Goal: Communication & Community: Answer question/provide support

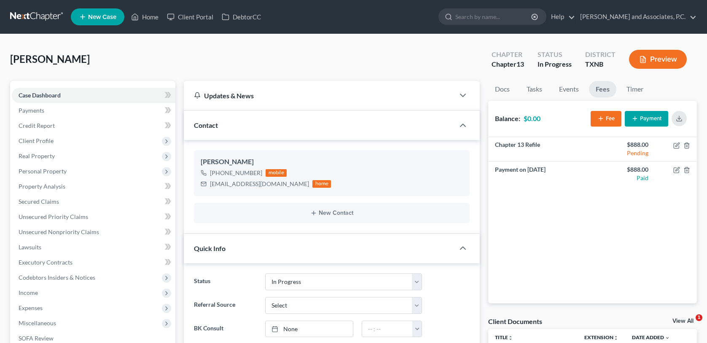
select select "7"
select select "0"
click at [150, 17] on link "Home" at bounding box center [145, 16] width 36 height 15
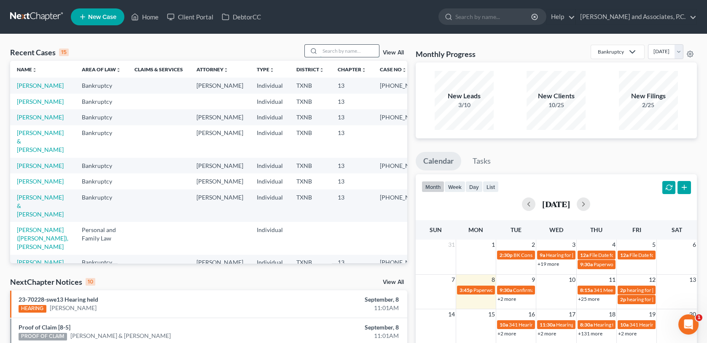
click at [321, 51] on input "search" at bounding box center [349, 51] width 59 height 12
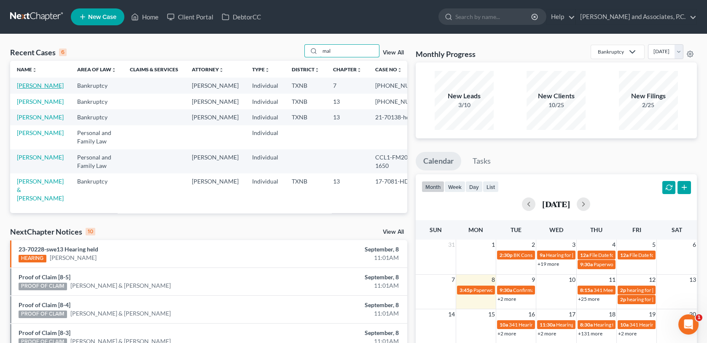
type input "mal"
click at [21, 87] on link "[PERSON_NAME]" at bounding box center [40, 85] width 47 height 7
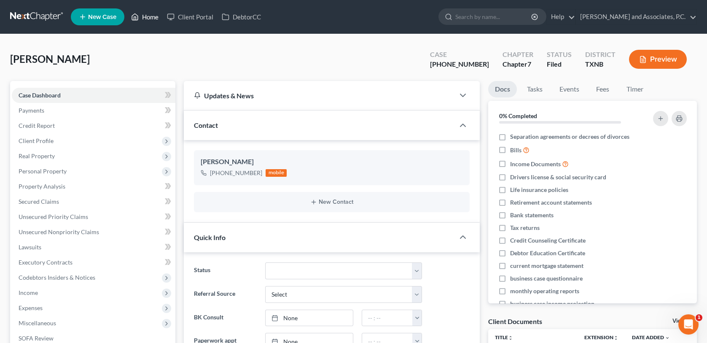
click at [148, 18] on link "Home" at bounding box center [145, 16] width 36 height 15
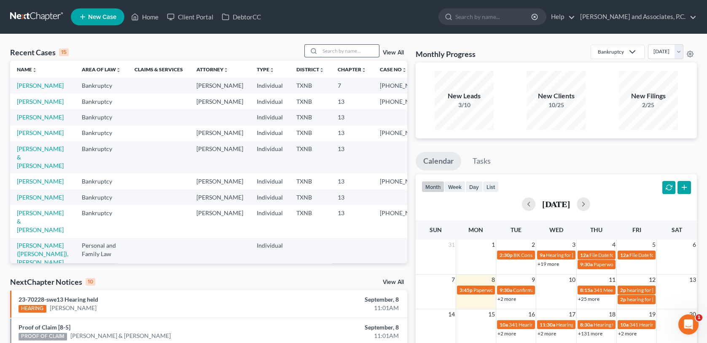
click at [338, 50] on input "search" at bounding box center [349, 51] width 59 height 12
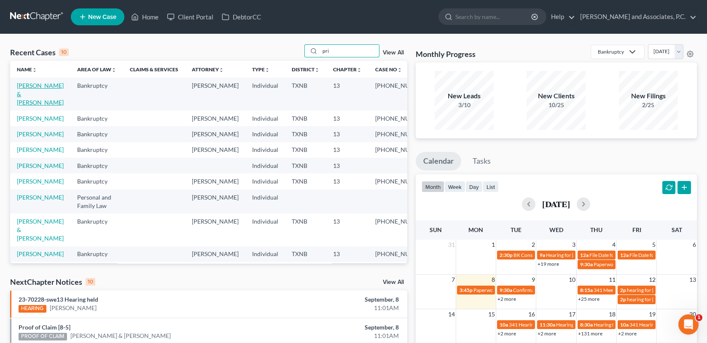
type input "pri"
click at [42, 86] on link "[PERSON_NAME] & [PERSON_NAME]" at bounding box center [40, 94] width 47 height 24
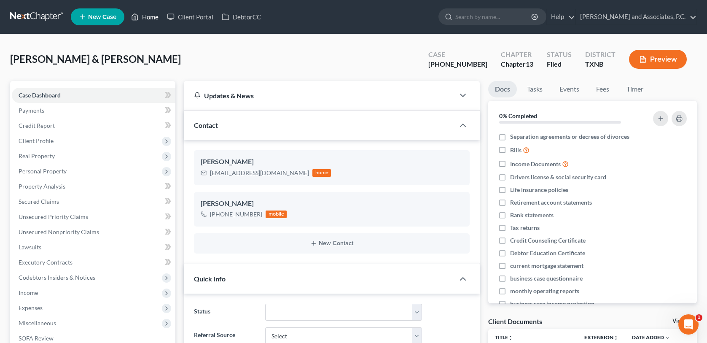
click at [151, 16] on link "Home" at bounding box center [145, 16] width 36 height 15
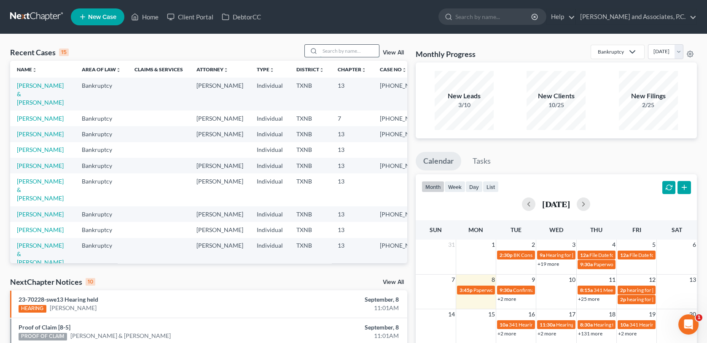
click at [342, 53] on input "search" at bounding box center [349, 51] width 59 height 12
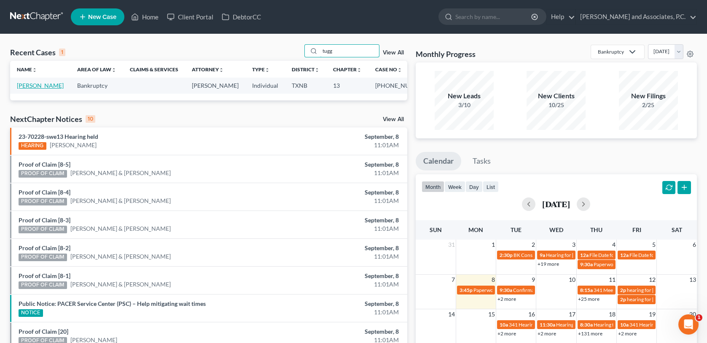
type input "tugg"
click at [43, 86] on link "[PERSON_NAME]" at bounding box center [40, 85] width 47 height 7
select select "3"
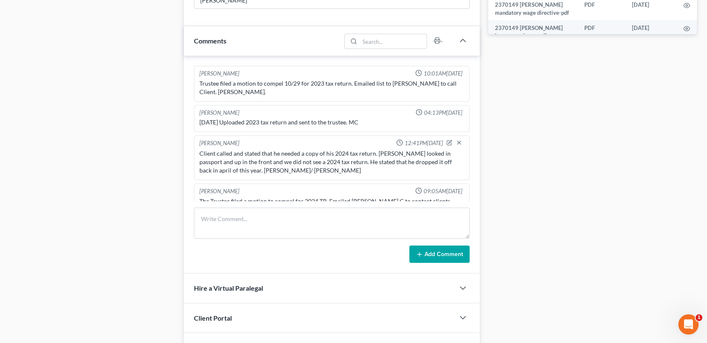
scroll to position [464, 0]
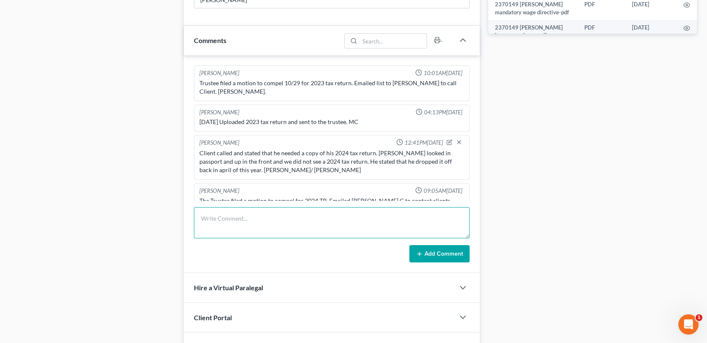
click at [222, 226] on textarea at bounding box center [331, 222] width 275 height 31
type textarea "Uploaded 2024 tax return and sent to the trustee. RA"
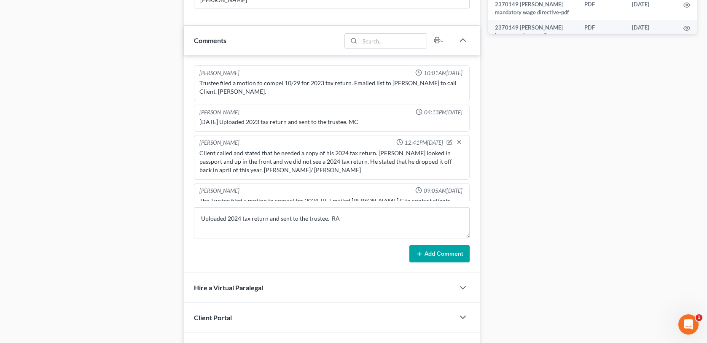
click at [456, 250] on button "Add Comment" at bounding box center [439, 254] width 60 height 18
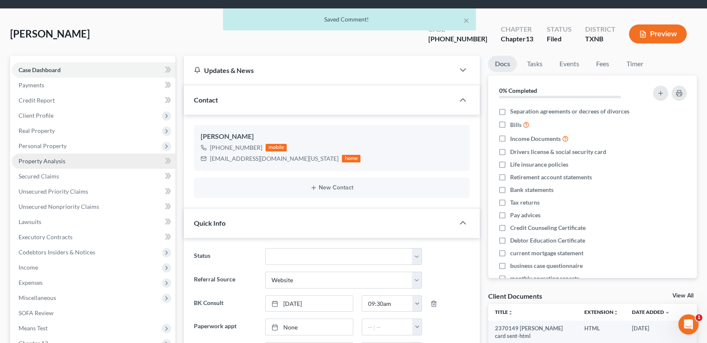
scroll to position [0, 0]
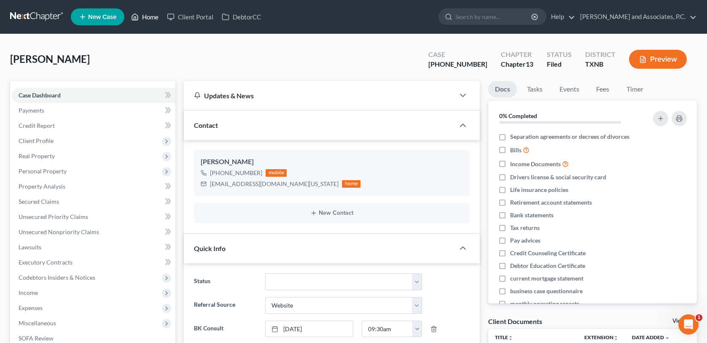
click at [151, 15] on link "Home" at bounding box center [145, 16] width 36 height 15
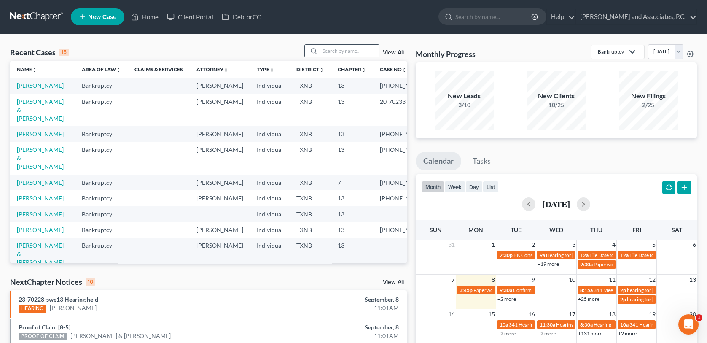
click at [338, 50] on input "search" at bounding box center [349, 51] width 59 height 12
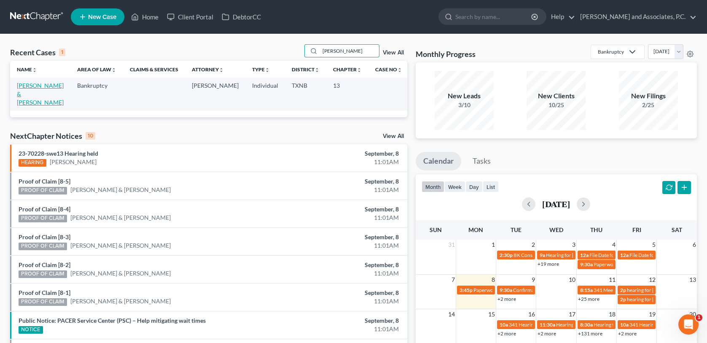
type input "[PERSON_NAME]"
click at [51, 86] on link "[PERSON_NAME] & [PERSON_NAME]" at bounding box center [40, 94] width 47 height 24
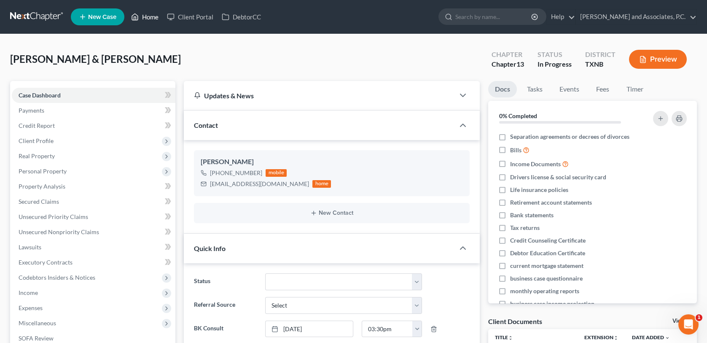
click at [153, 18] on link "Home" at bounding box center [145, 16] width 36 height 15
